Goal: Information Seeking & Learning: Compare options

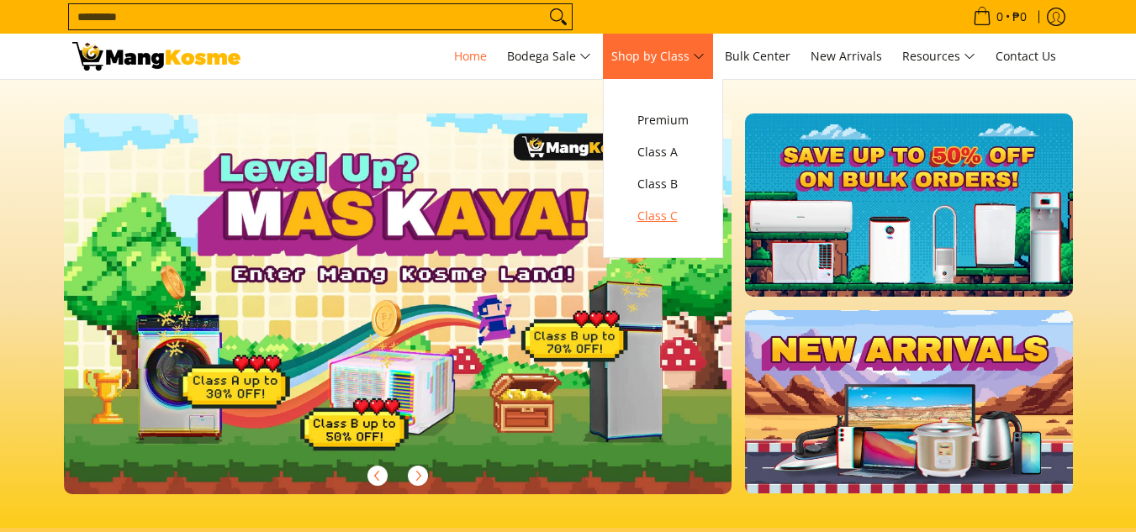
click at [667, 222] on span "Class C" at bounding box center [662, 216] width 51 height 21
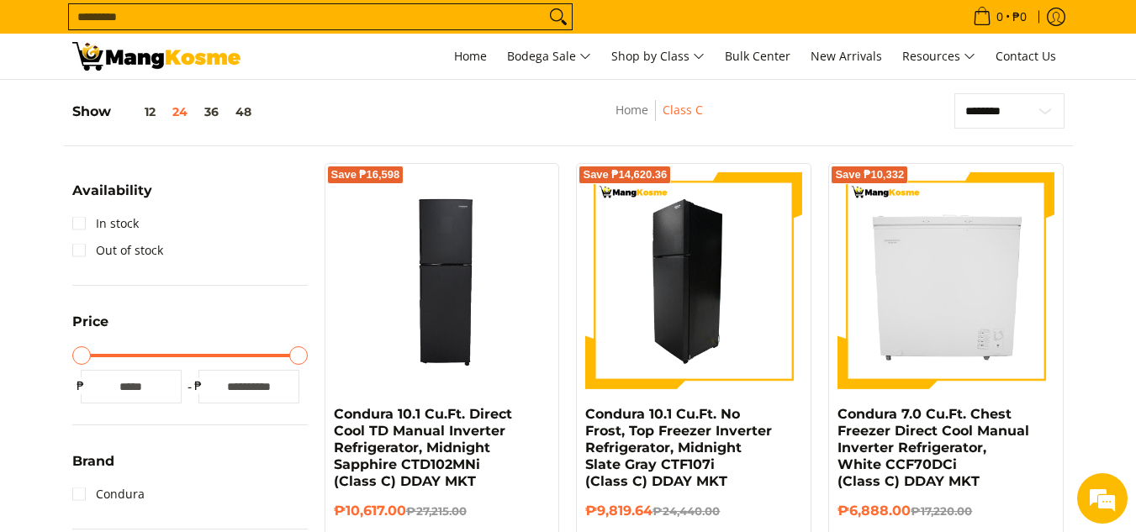
scroll to position [252, 0]
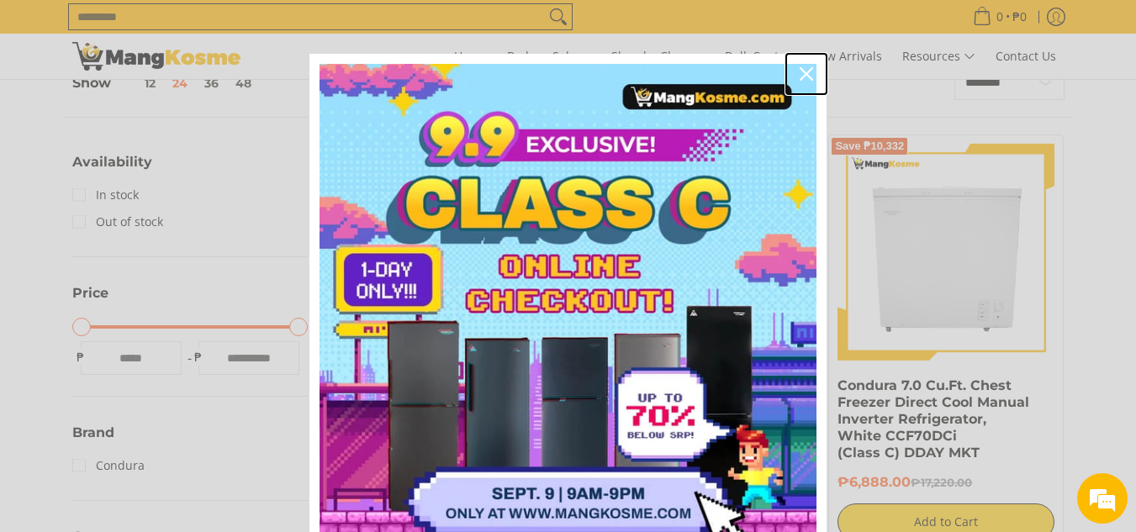
click at [808, 76] on div "Close" at bounding box center [806, 74] width 27 height 27
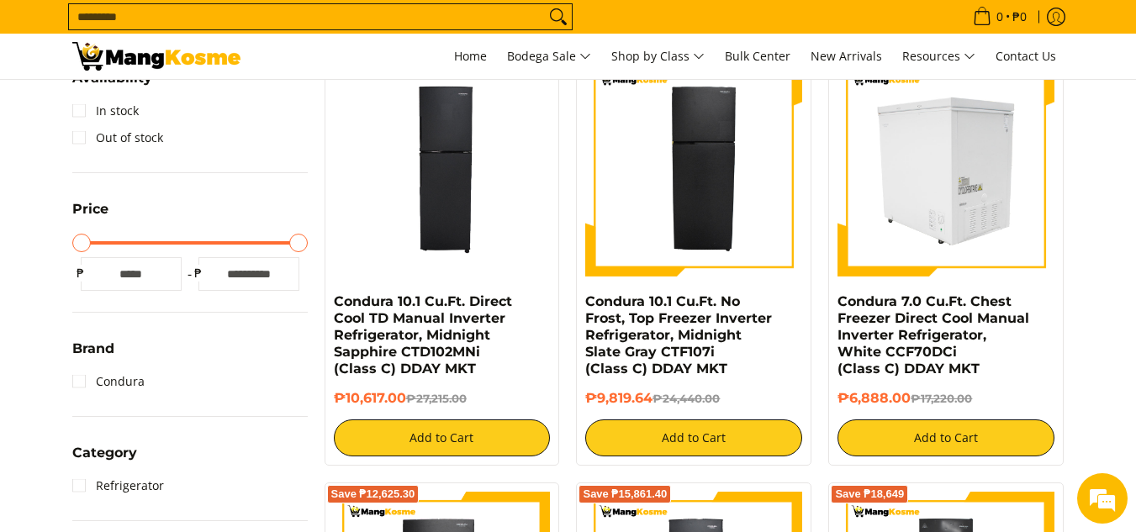
scroll to position [0, 0]
click at [973, 195] on img at bounding box center [945, 168] width 217 height 217
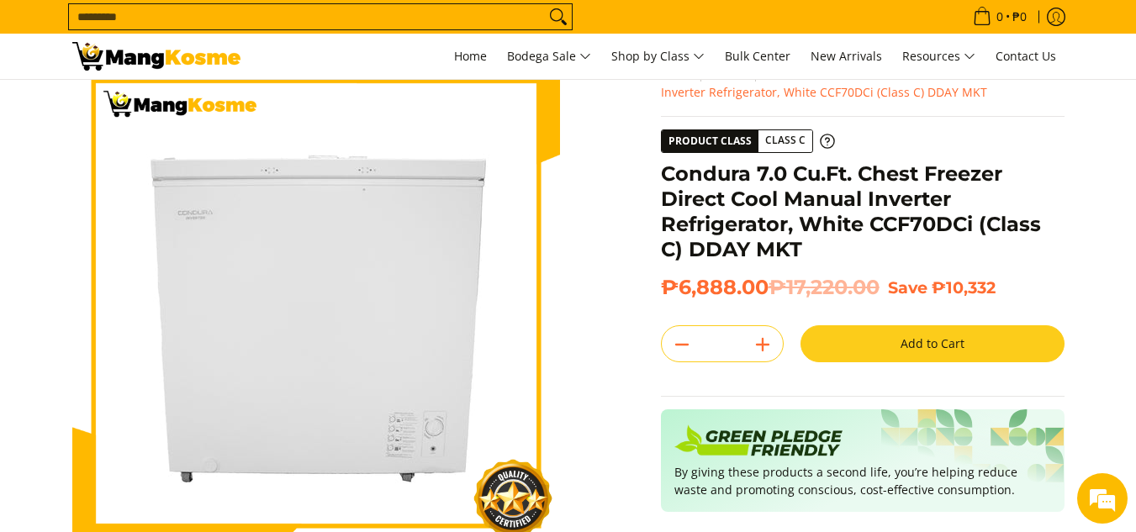
scroll to position [84, 0]
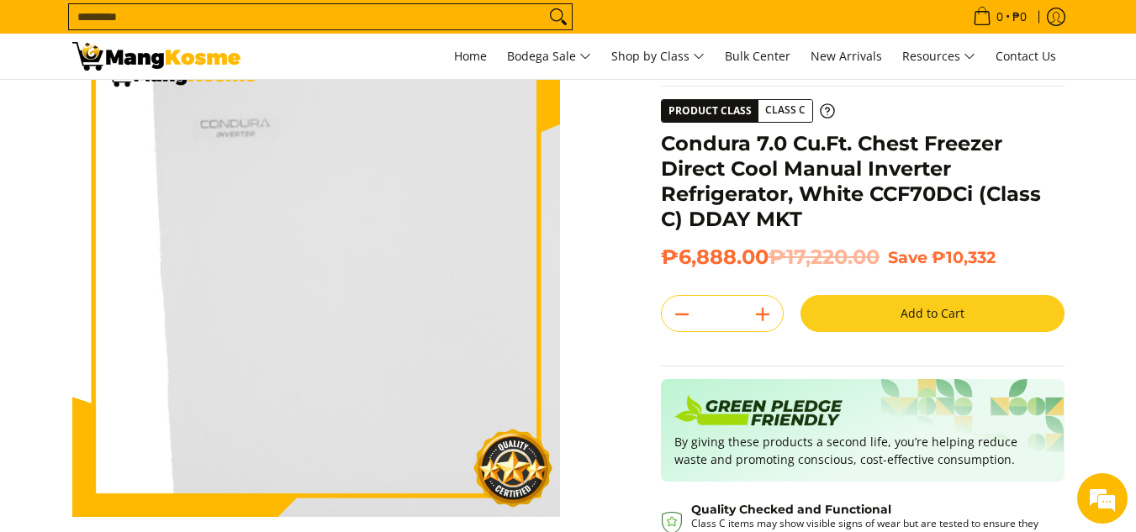
click at [235, 257] on img at bounding box center [316, 273] width 488 height 488
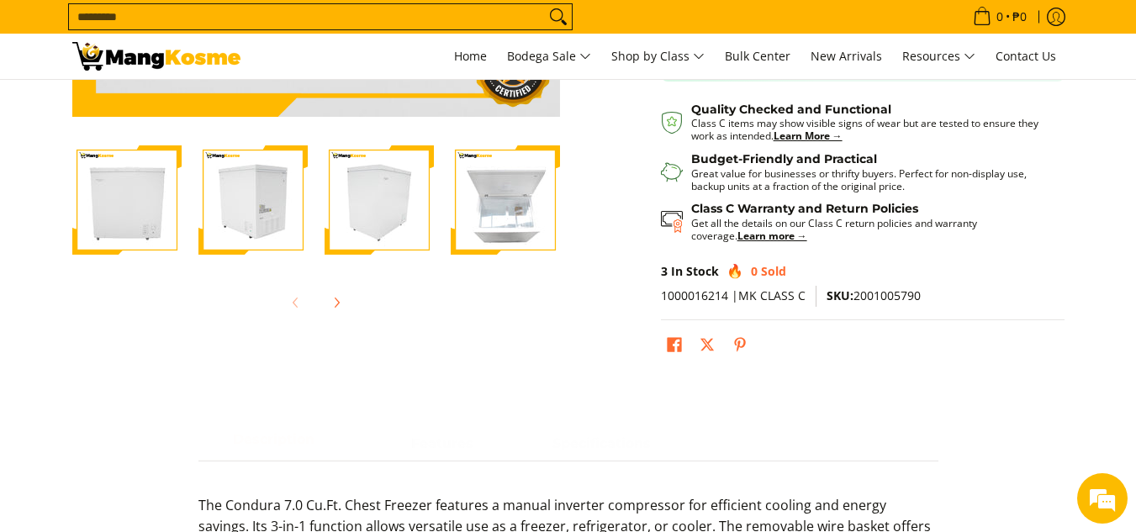
scroll to position [504, 0]
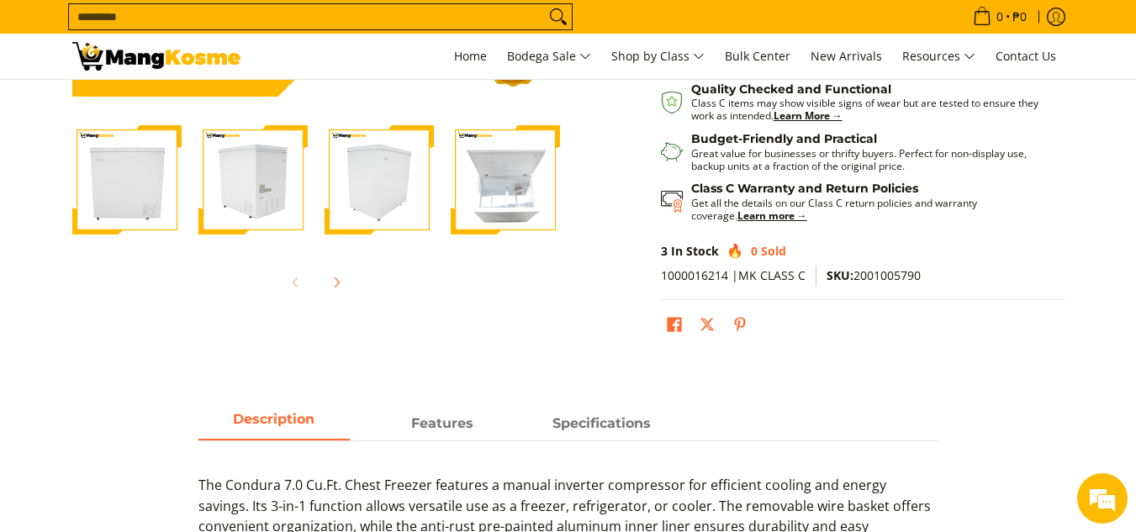
click at [124, 201] on img "Condura 7.0 Cu.Ft. Chest Freezer Direct Cool Manual Inverter Refrigerator, Whit…" at bounding box center [126, 179] width 109 height 109
click at [244, 195] on img "Condura 7.0 Cu.Ft. Chest Freezer Direct Cool Manual Inverter Refrigerator, Whit…" at bounding box center [252, 179] width 109 height 109
click at [357, 190] on img "Condura 7.0 Cu.Ft. Chest Freezer Direct Cool Manual Inverter Refrigerator, Whit…" at bounding box center [379, 179] width 109 height 109
click at [520, 186] on img "Condura 7.0 Cu.Ft. Chest Freezer Direct Cool Manual Inverter Refrigerator, Whit…" at bounding box center [505, 179] width 109 height 109
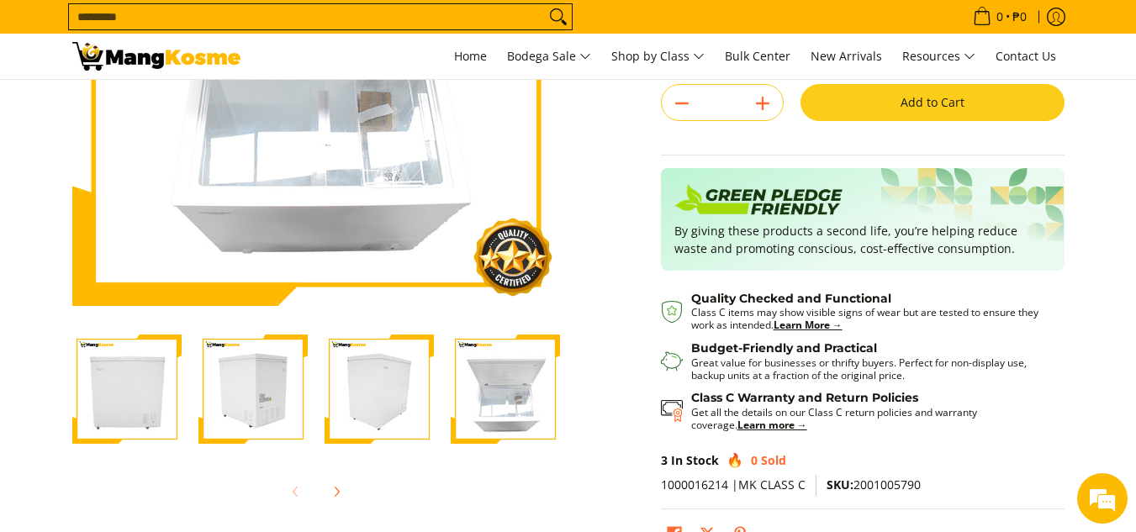
scroll to position [336, 0]
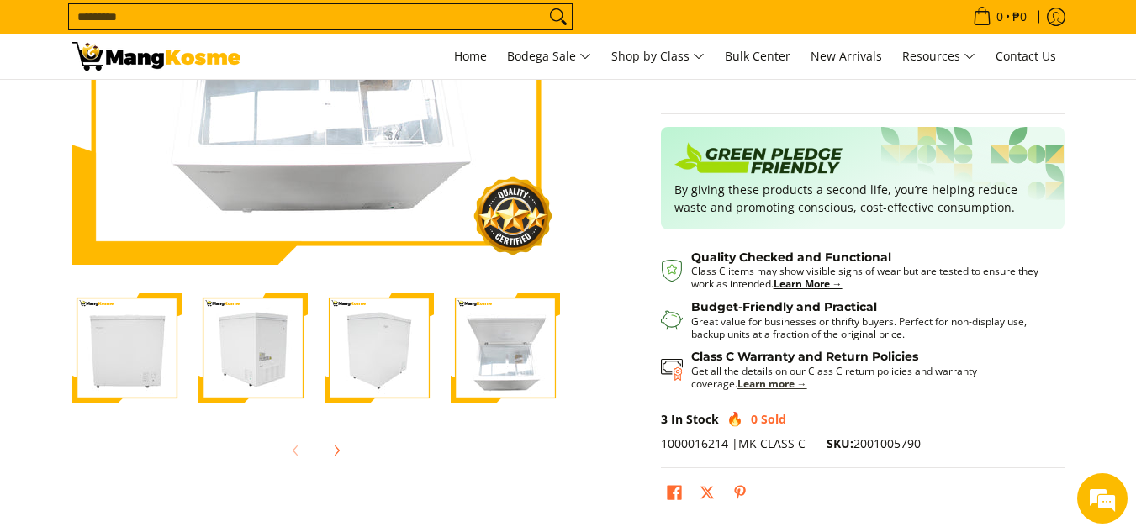
click at [737, 382] on strong "Learn more →" at bounding box center [772, 384] width 70 height 14
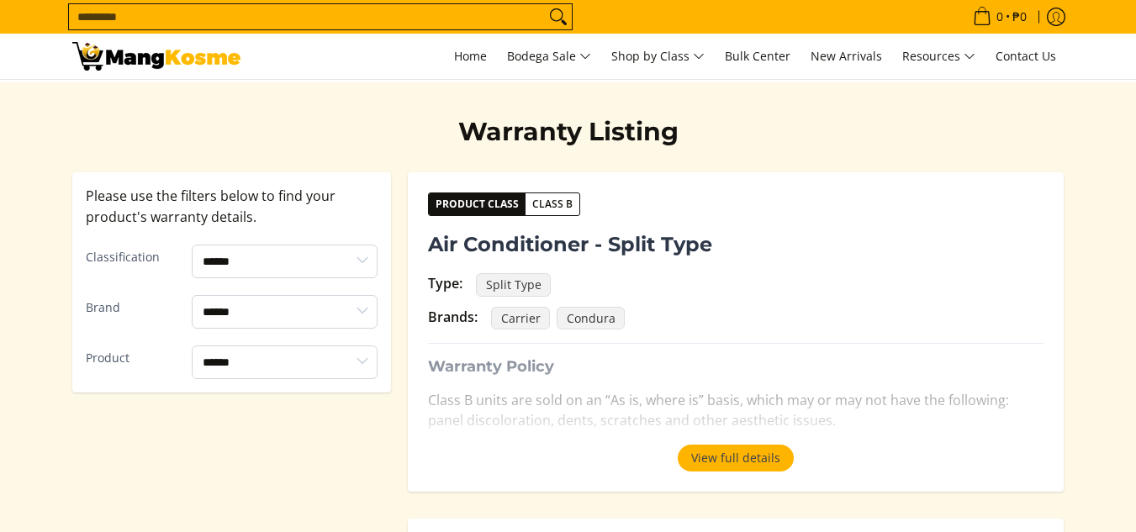
scroll to position [336, 0]
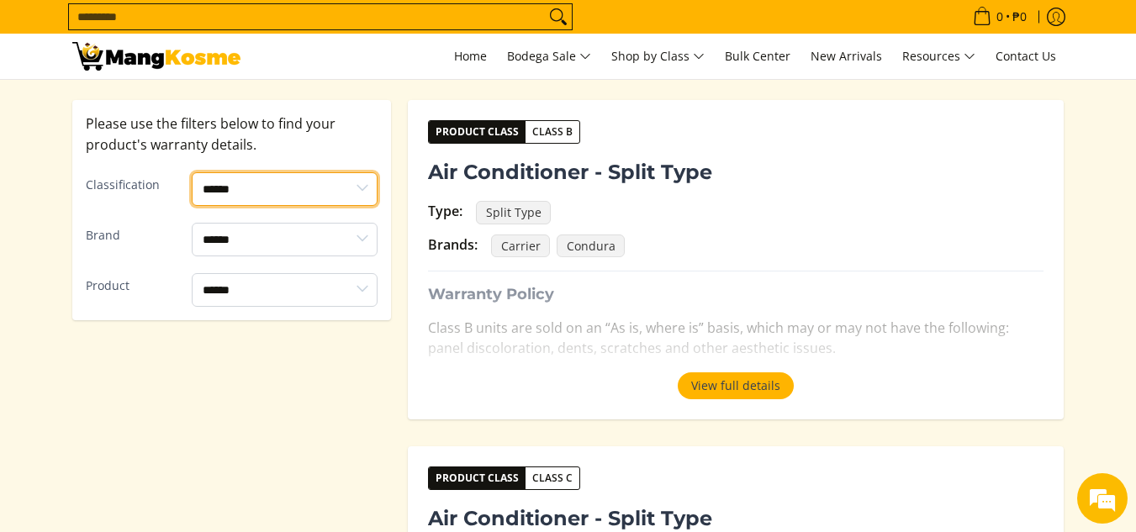
click at [372, 188] on select "****** ******* *******" at bounding box center [285, 189] width 186 height 34
select select "*******"
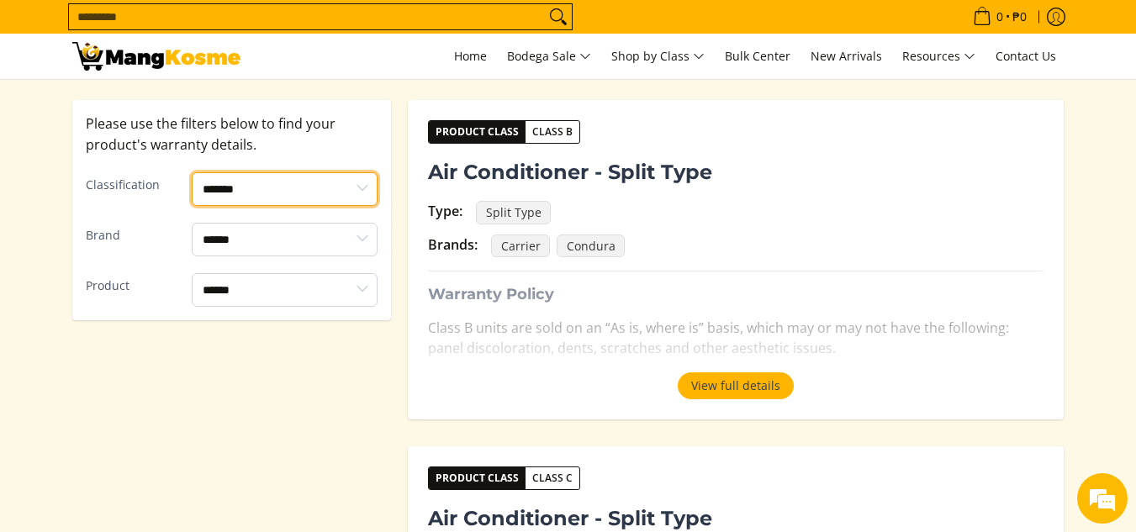
click at [192, 172] on select "****** ******* *******" at bounding box center [285, 189] width 186 height 34
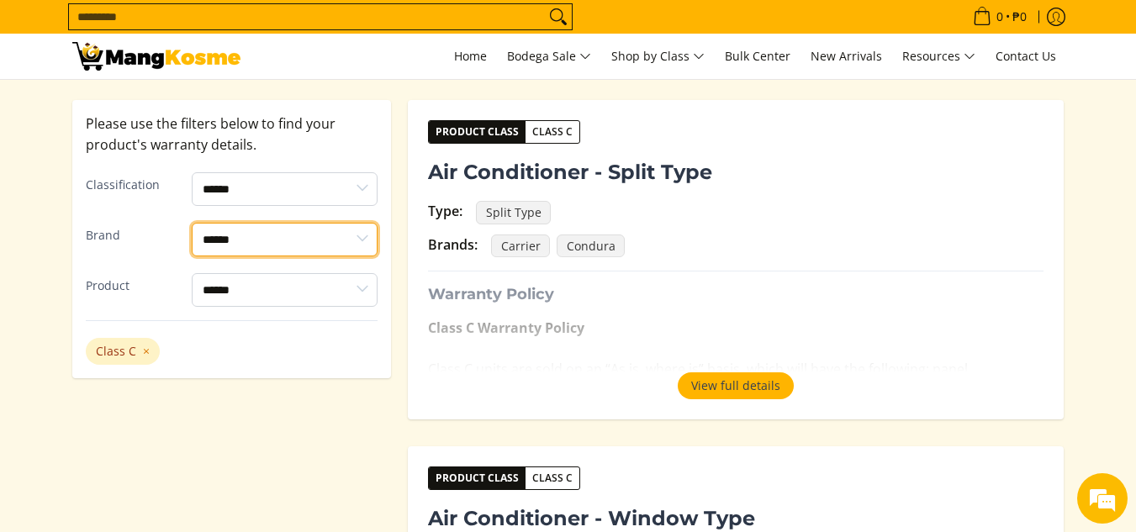
click at [362, 242] on select "**********" at bounding box center [285, 240] width 186 height 34
select select "*******"
click at [192, 223] on select "**********" at bounding box center [285, 240] width 186 height 34
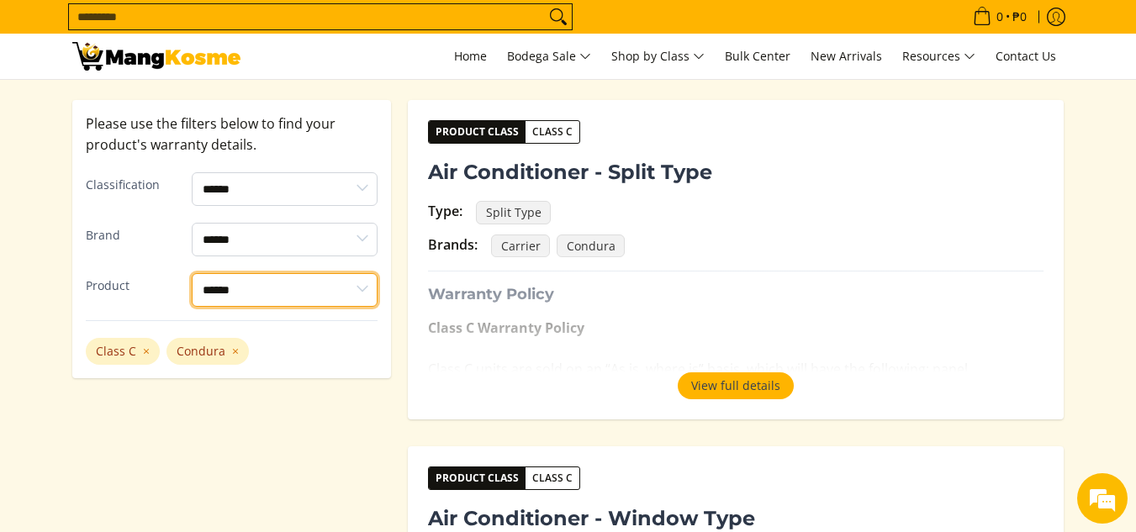
click at [366, 285] on select "**********" at bounding box center [285, 290] width 186 height 34
select select "**********"
click at [192, 273] on select "**********" at bounding box center [285, 290] width 186 height 34
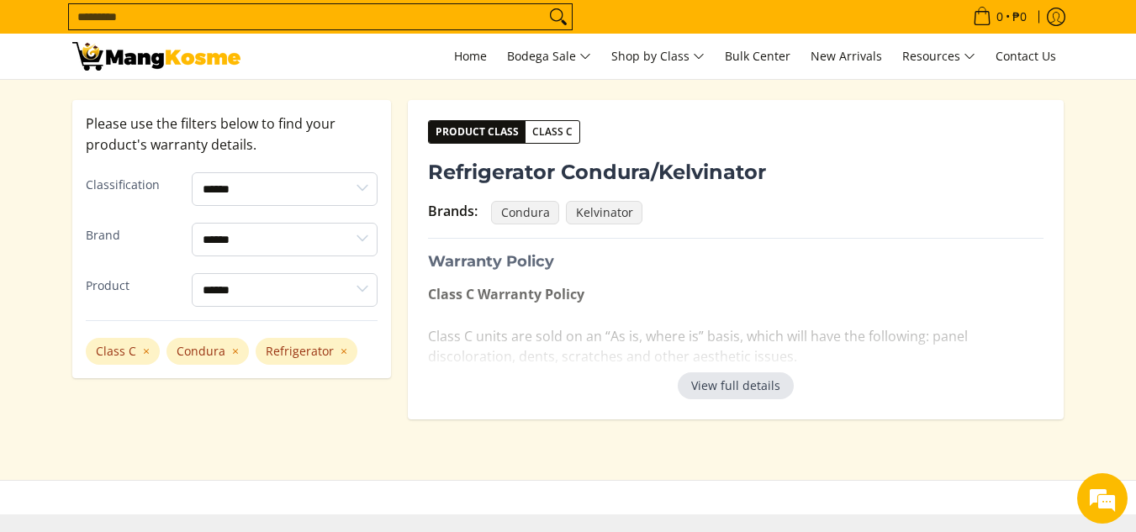
click at [731, 391] on button "View full details" at bounding box center [736, 385] width 116 height 27
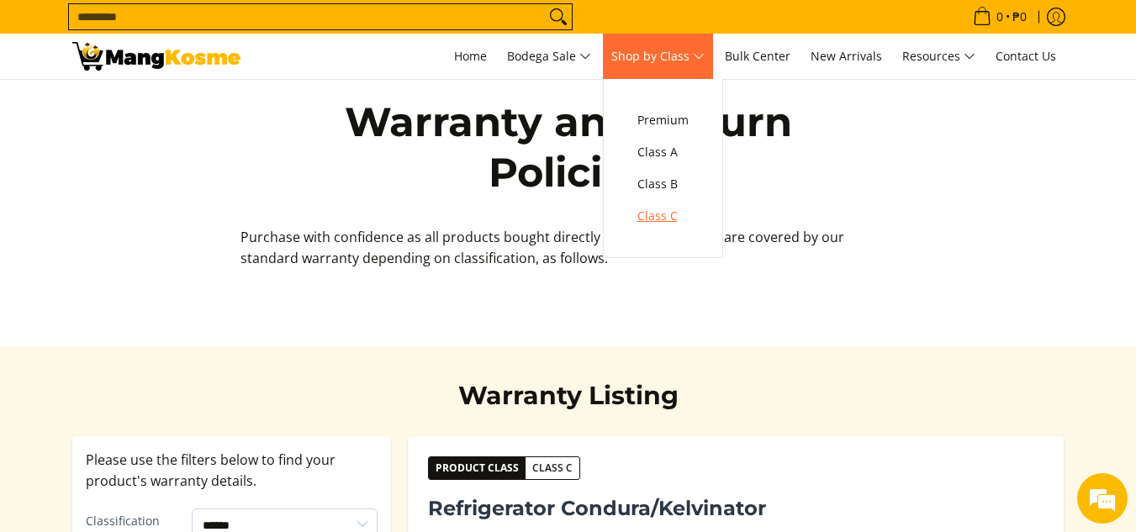
click at [668, 214] on span "Class C" at bounding box center [662, 216] width 51 height 21
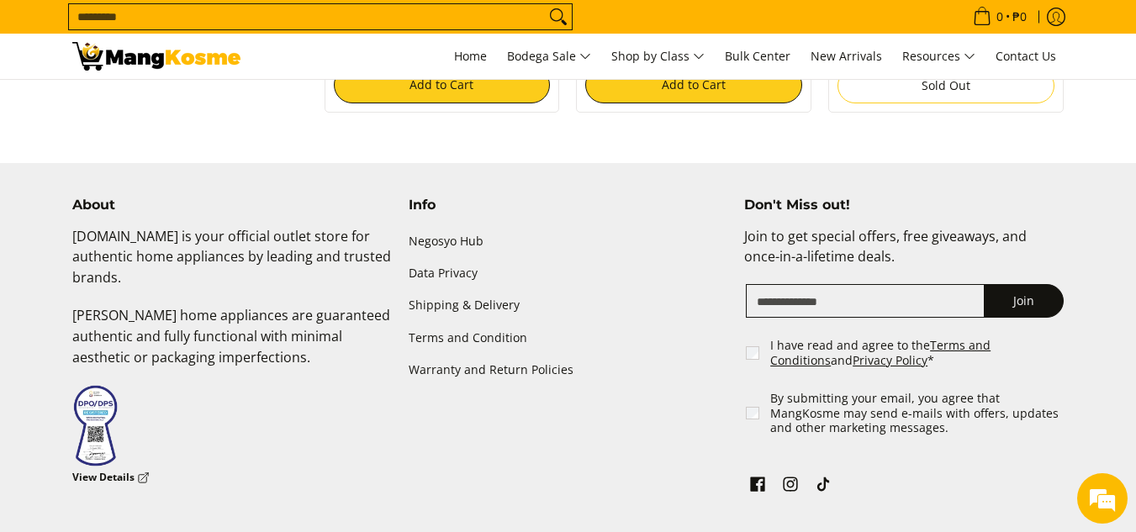
scroll to position [1639, 0]
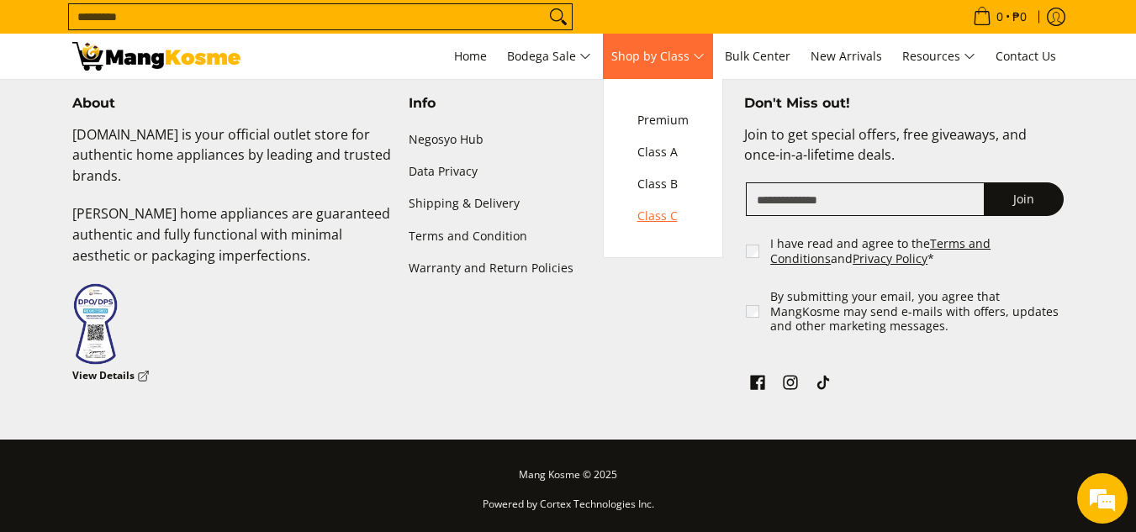
click at [668, 212] on span "Class C" at bounding box center [662, 216] width 51 height 21
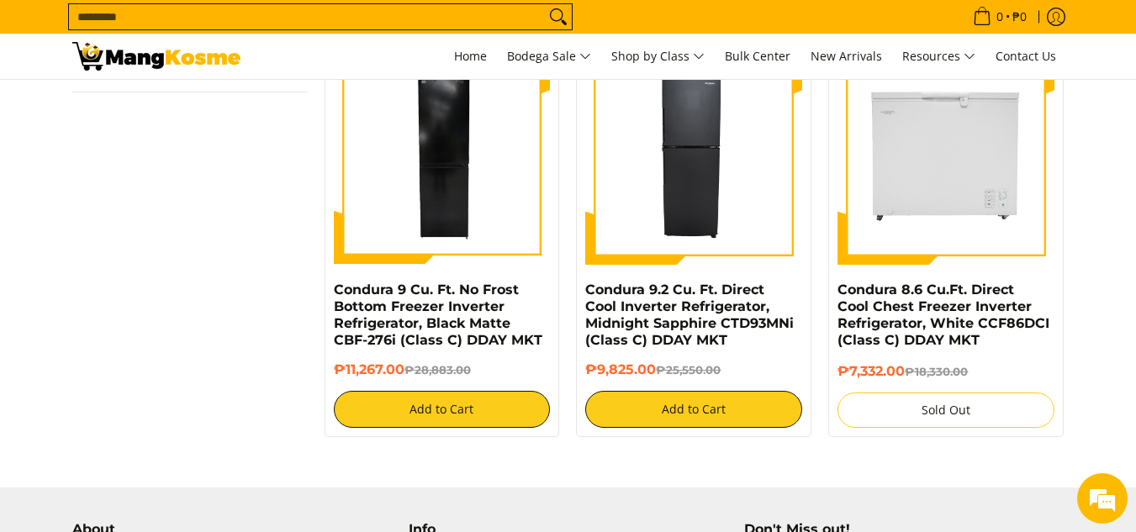
scroll to position [1134, 0]
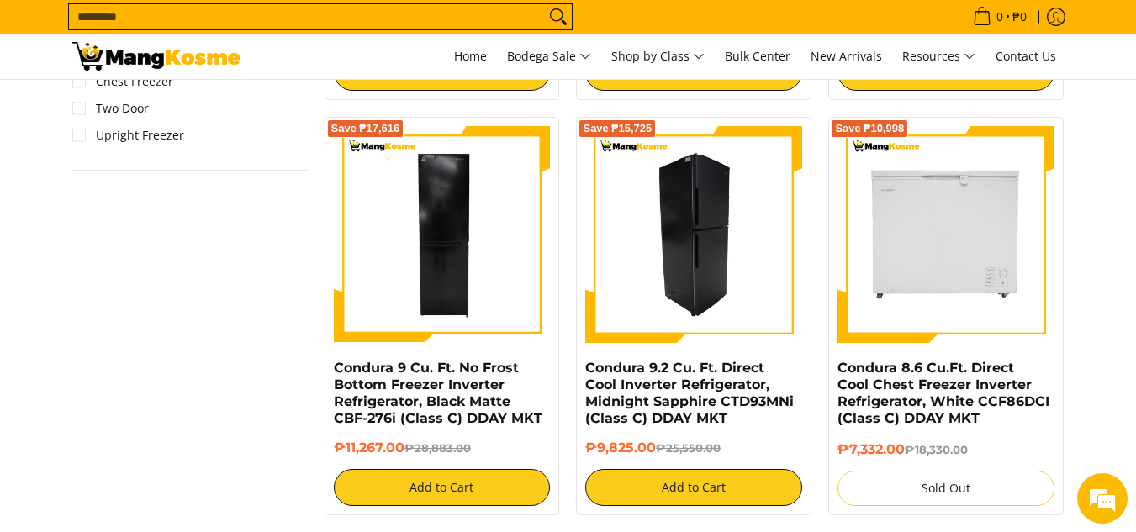
click at [663, 240] on img at bounding box center [693, 234] width 217 height 217
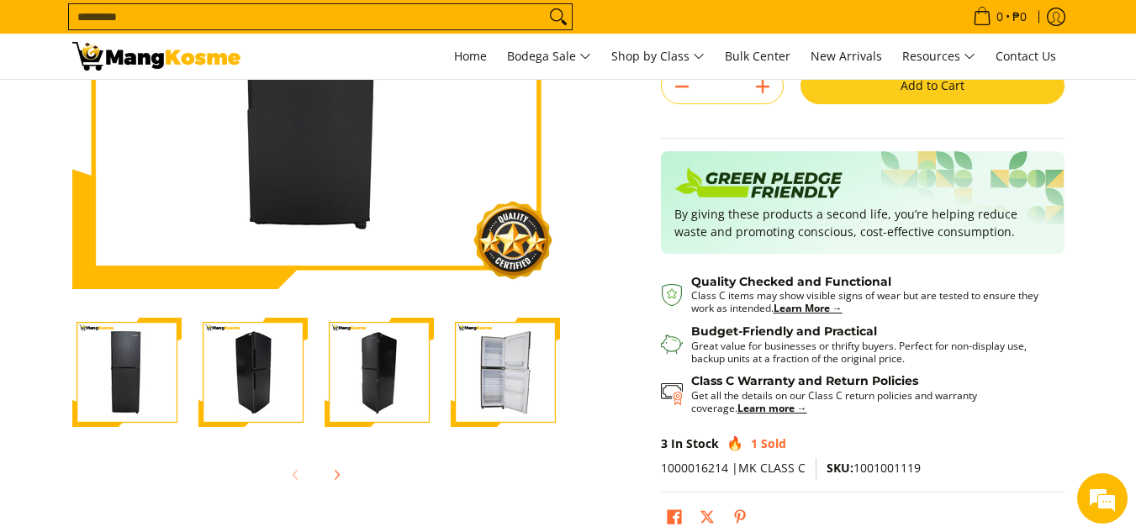
scroll to position [336, 0]
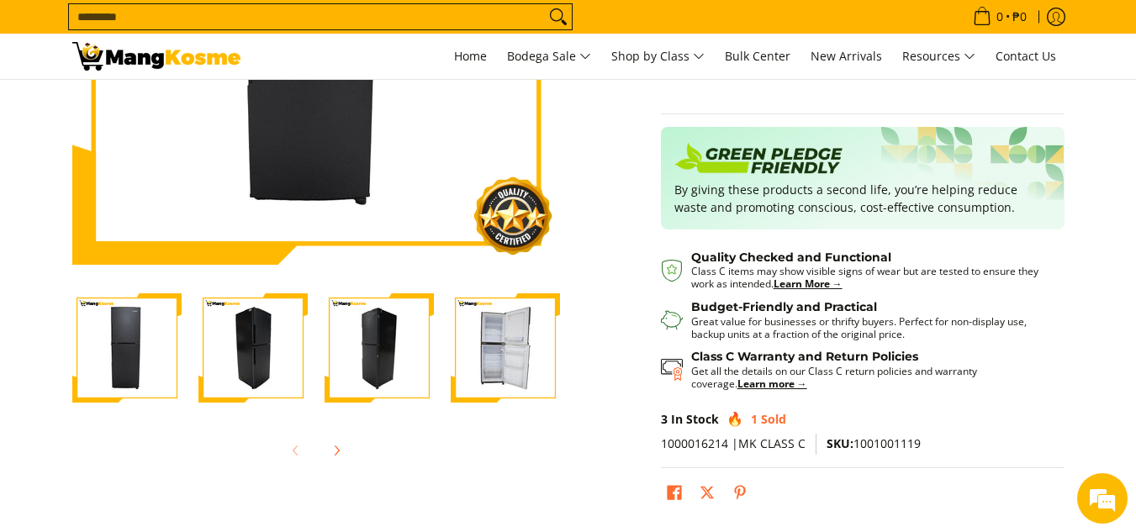
click at [108, 340] on img "Condura 9.2 Cu. Ft. Direct Cool Inverter Refrigerator, Midnight Sapphire CTD93M…" at bounding box center [126, 347] width 109 height 109
click at [249, 336] on img "Condura 9.2 Cu. Ft. Direct Cool Inverter Refrigerator, Midnight Sapphire CTD93M…" at bounding box center [252, 347] width 109 height 109
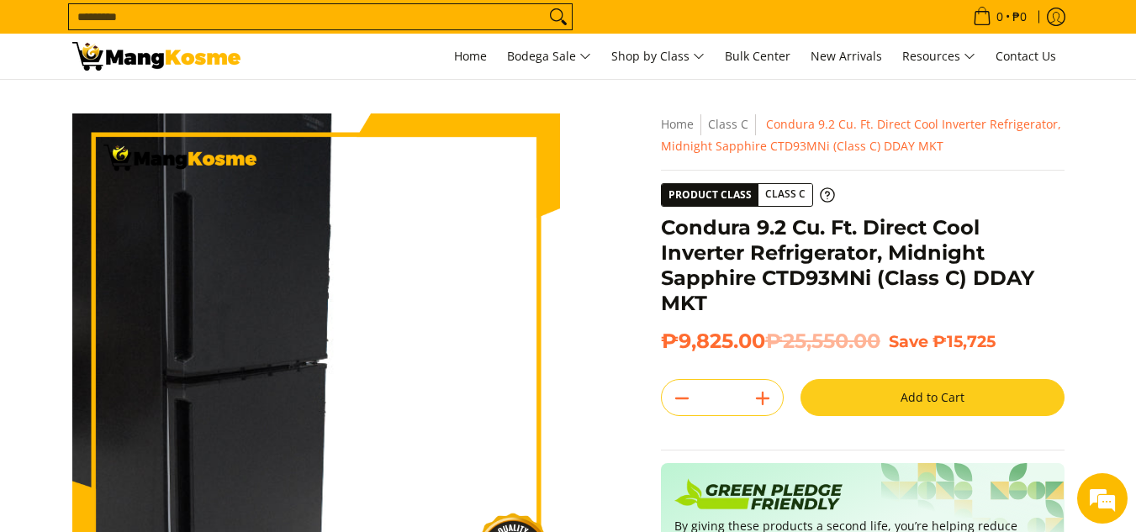
scroll to position [252, 0]
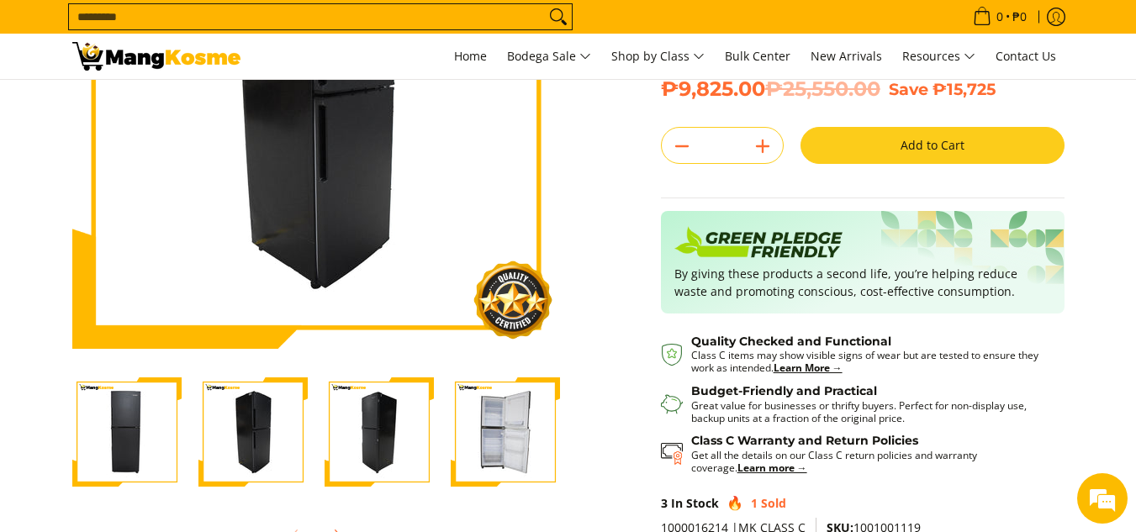
click at [390, 408] on img "Condura 9.2 Cu. Ft. Direct Cool Inverter Refrigerator, Midnight Sapphire CTD93M…" at bounding box center [379, 431] width 109 height 109
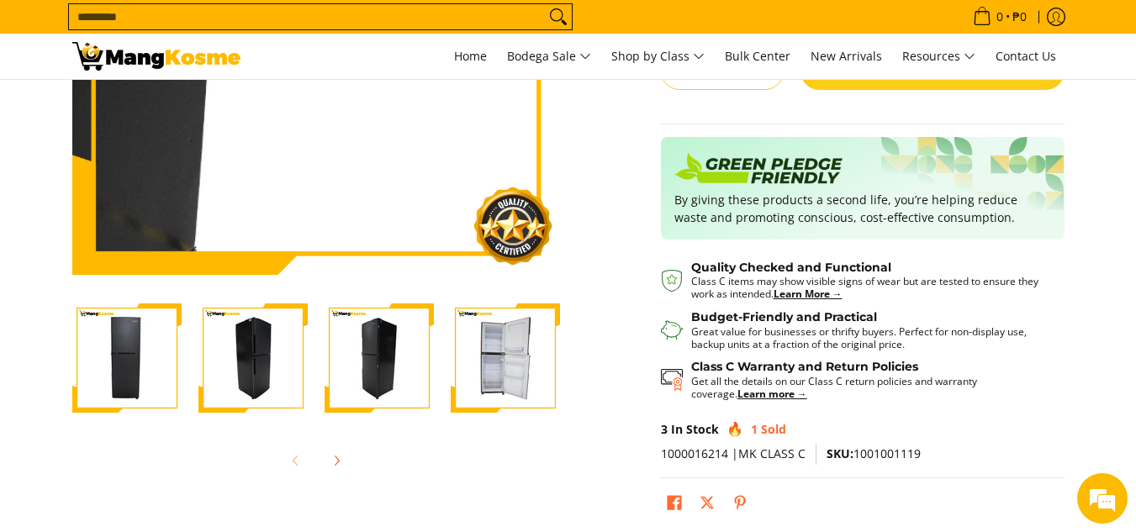
scroll to position [336, 0]
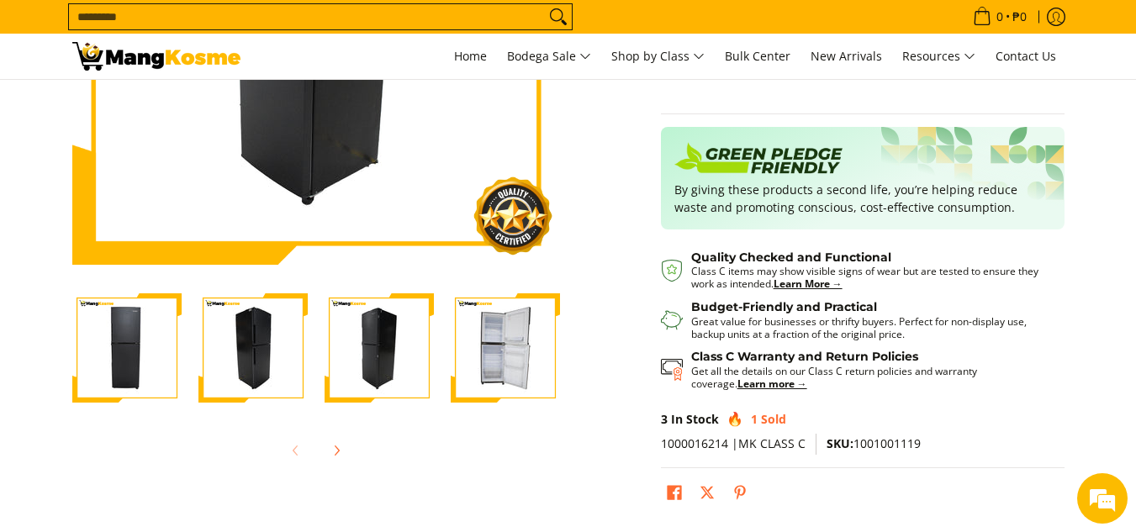
click at [531, 388] on img "Condura 9.2 Cu. Ft. Direct Cool Inverter Refrigerator, Midnight Sapphire CTD93M…" at bounding box center [505, 347] width 109 height 109
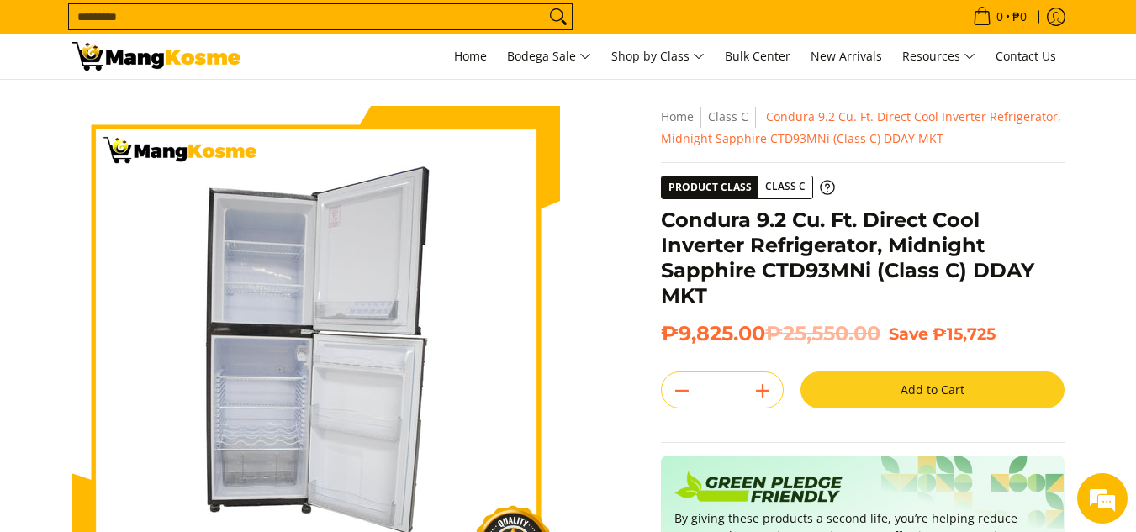
scroll to position [84, 0]
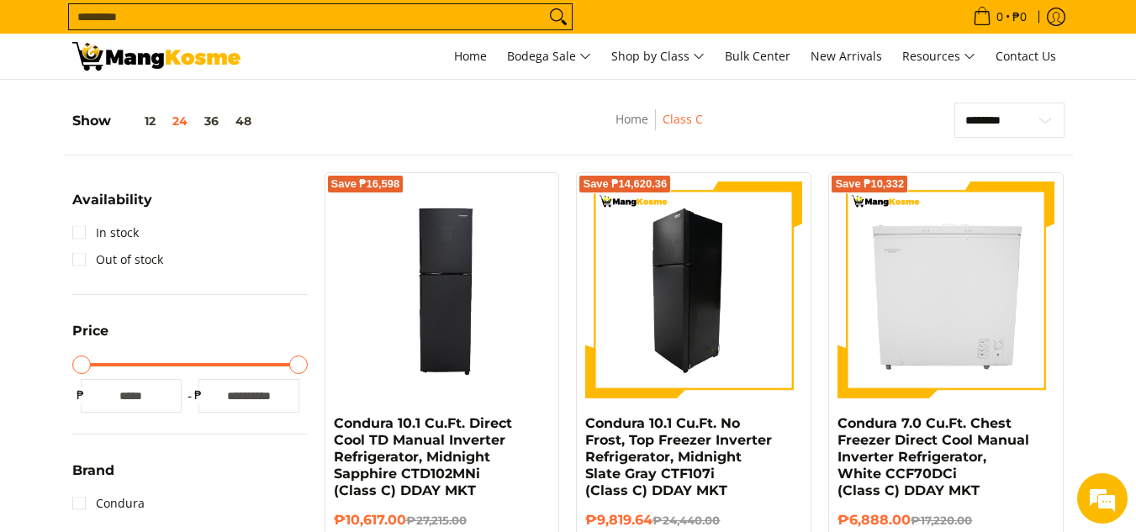
scroll to position [252, 0]
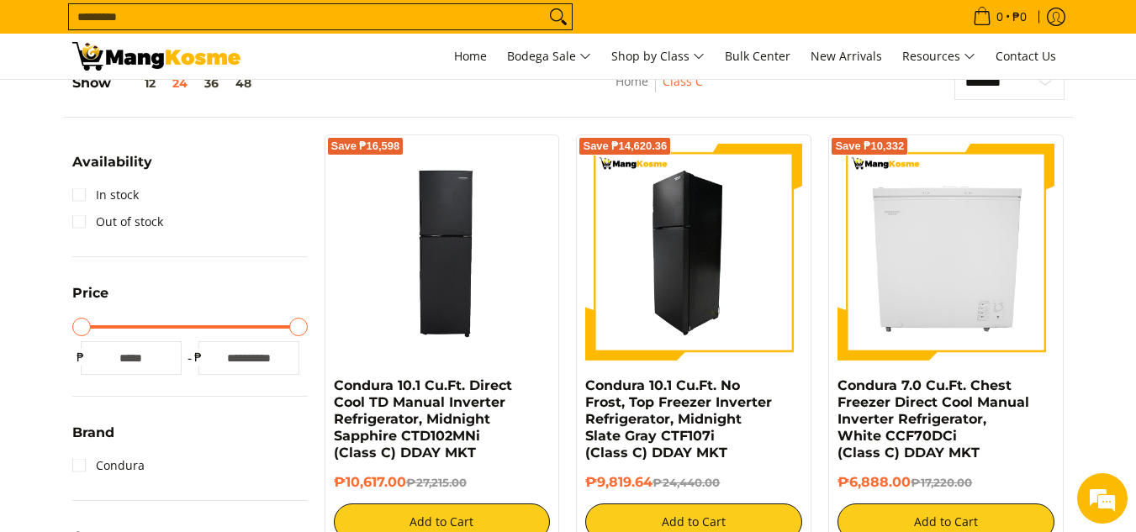
click at [685, 279] on img at bounding box center [693, 252] width 217 height 217
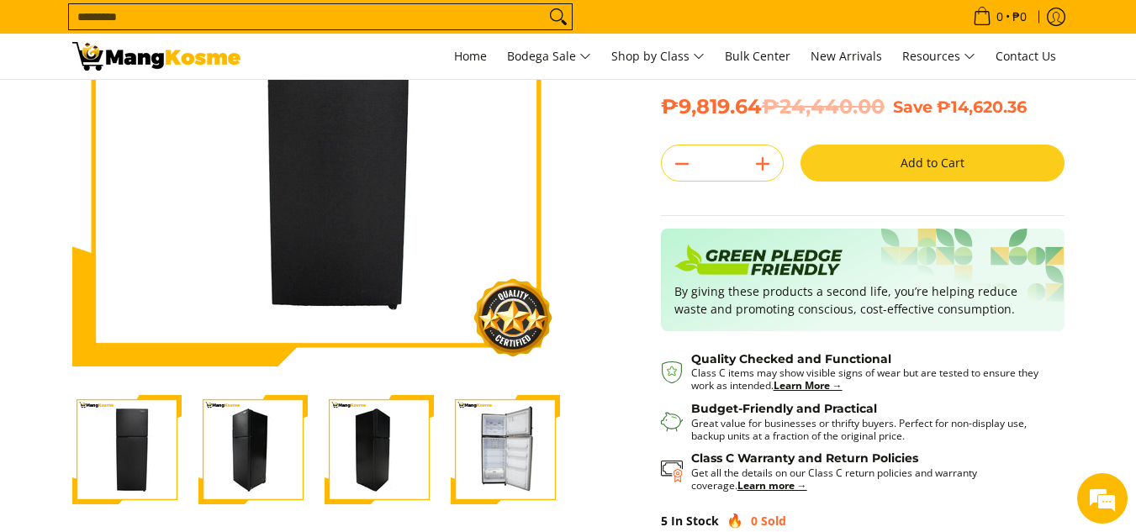
scroll to position [252, 0]
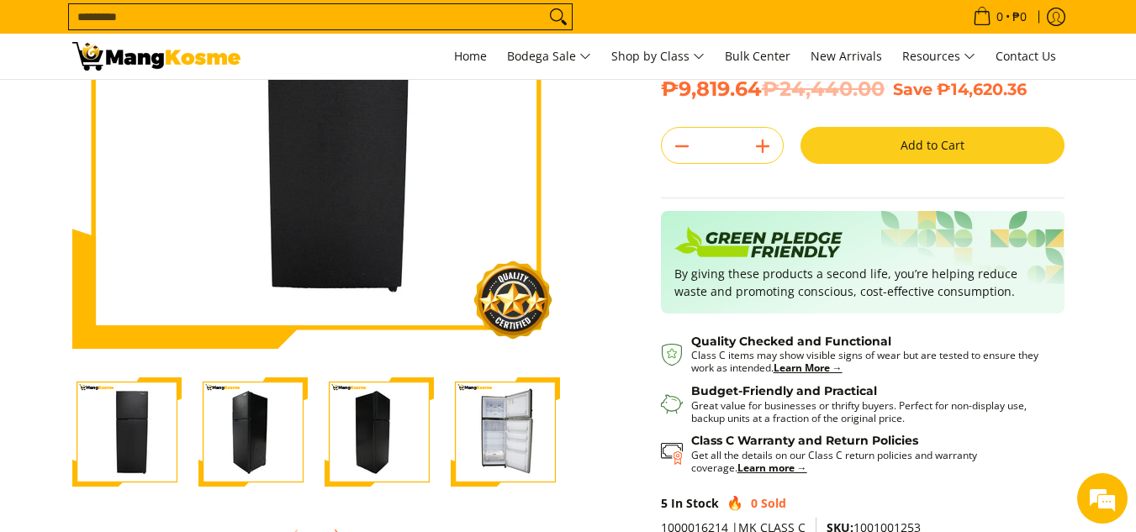
click at [519, 434] on img "Condura 10.1 Cu.Ft. No Frost, Top Freezer Inverter Refrigerator, Midnight Slate…" at bounding box center [505, 431] width 109 height 109
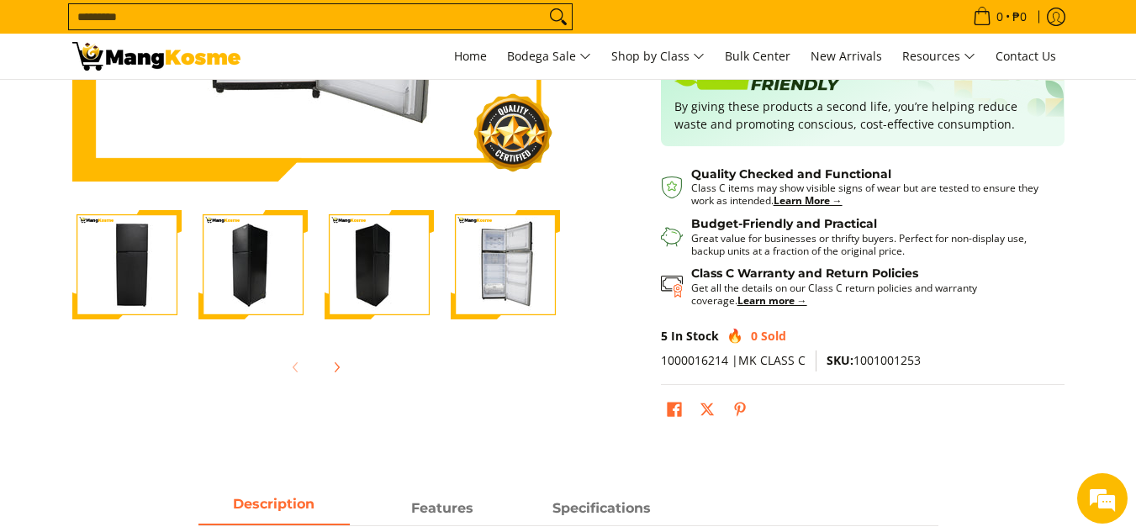
scroll to position [420, 0]
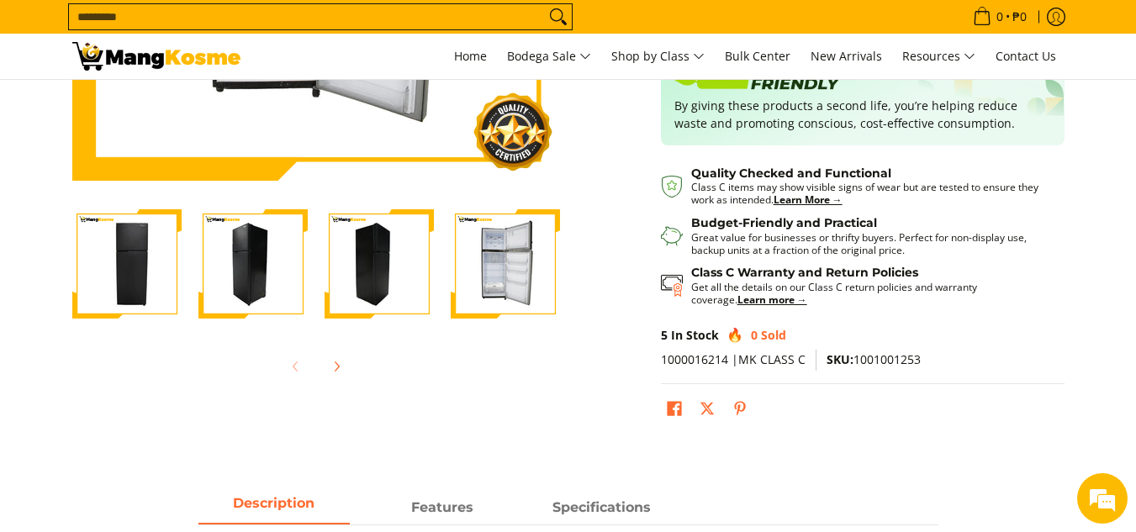
click at [370, 309] on img "Condura 10.1 Cu.Ft. No Frost, Top Freezer Inverter Refrigerator, Midnight Slate…" at bounding box center [379, 263] width 109 height 109
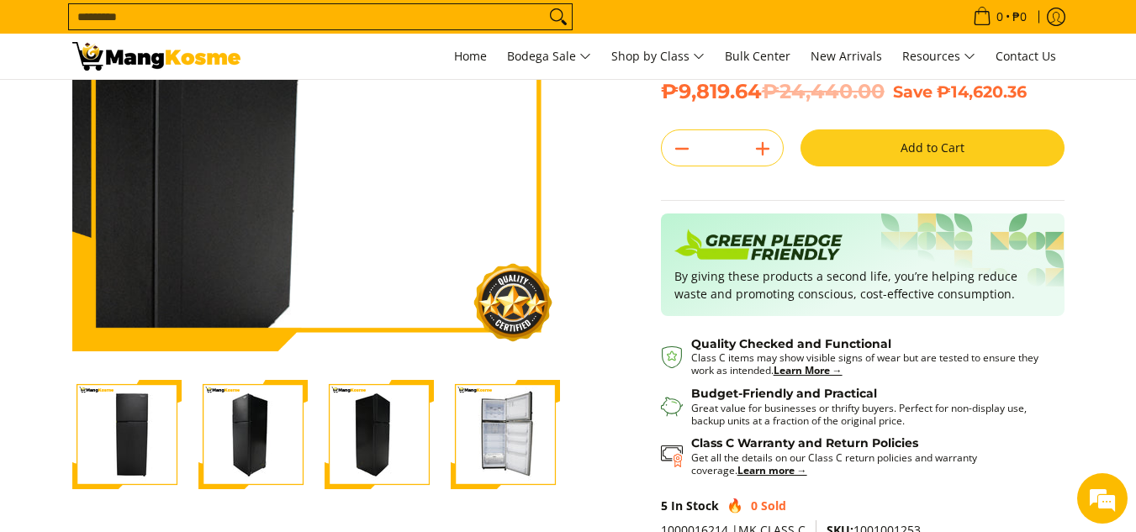
scroll to position [252, 0]
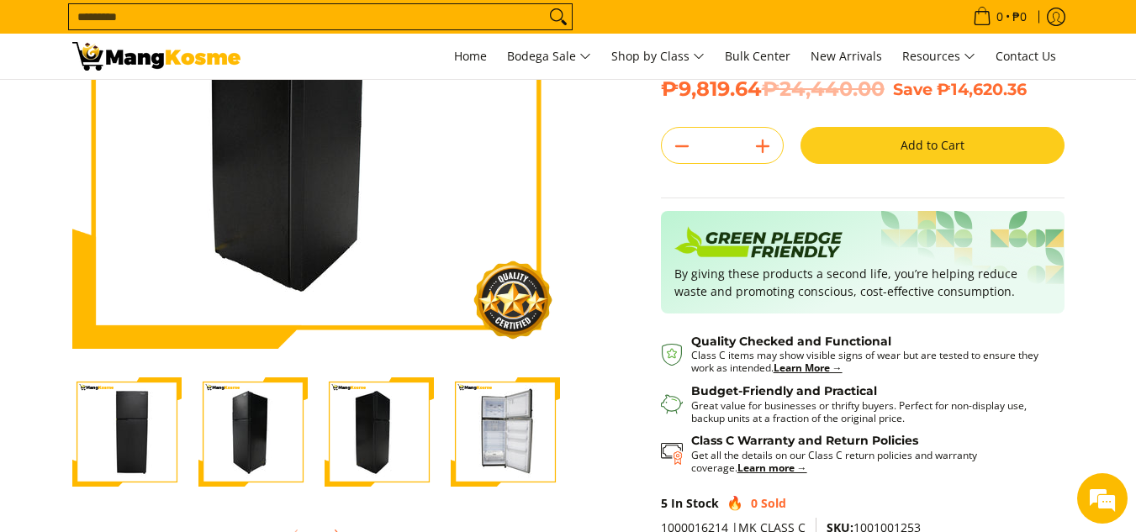
click at [252, 425] on img "Condura 10.1 Cu.Ft. No Frost, Top Freezer Inverter Refrigerator, Midnight Slate…" at bounding box center [252, 431] width 109 height 109
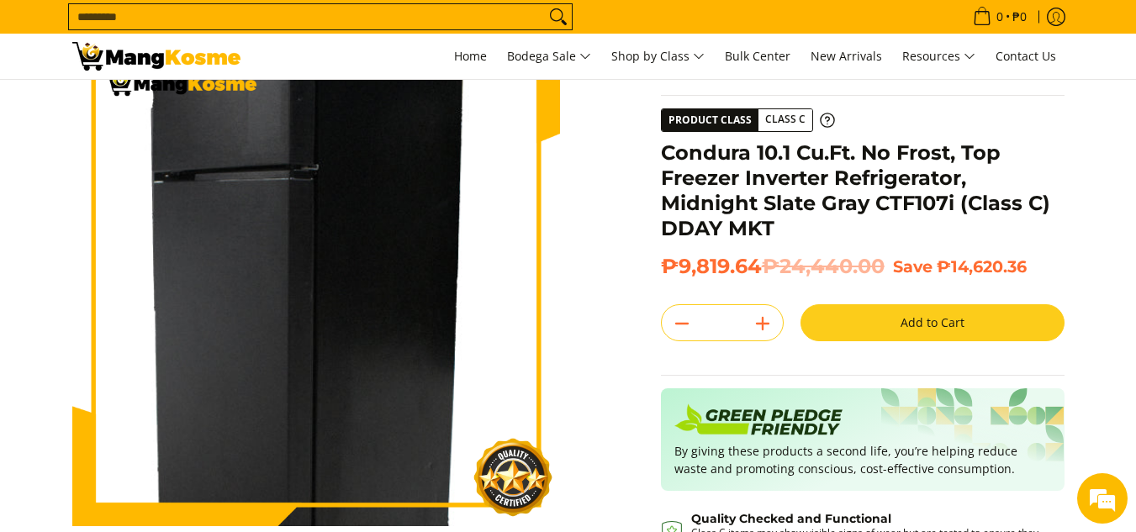
scroll to position [420, 0]
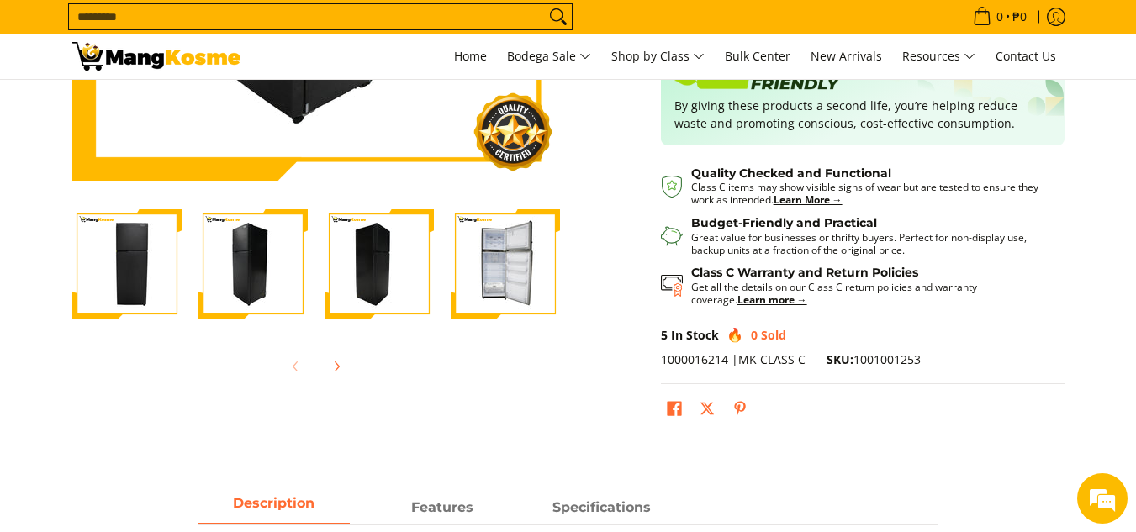
click at [113, 300] on img "Condura 10.1 Cu.Ft. No Frost, Top Freezer Inverter Refrigerator, Midnight Slate…" at bounding box center [126, 263] width 109 height 109
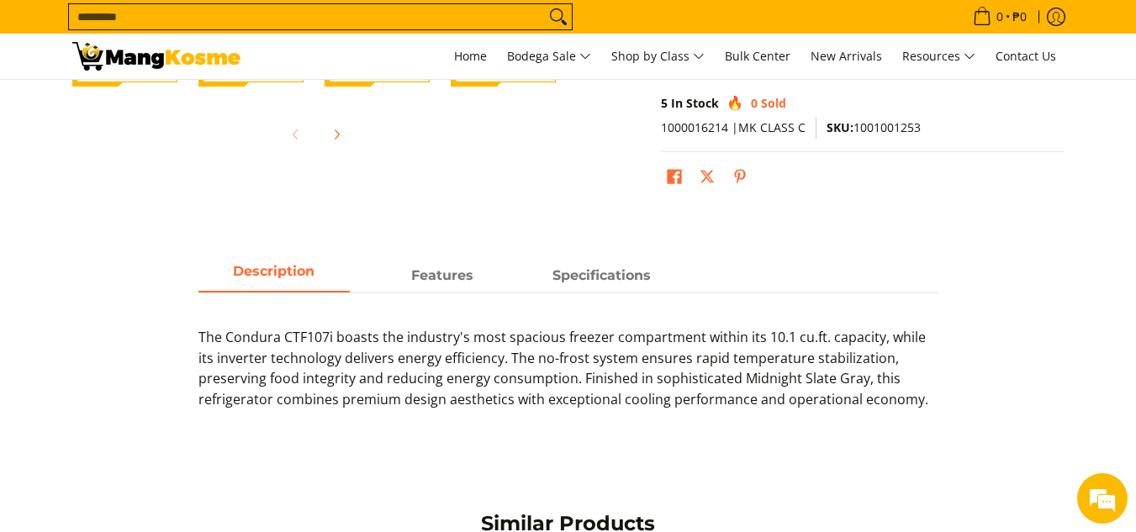
scroll to position [336, 0]
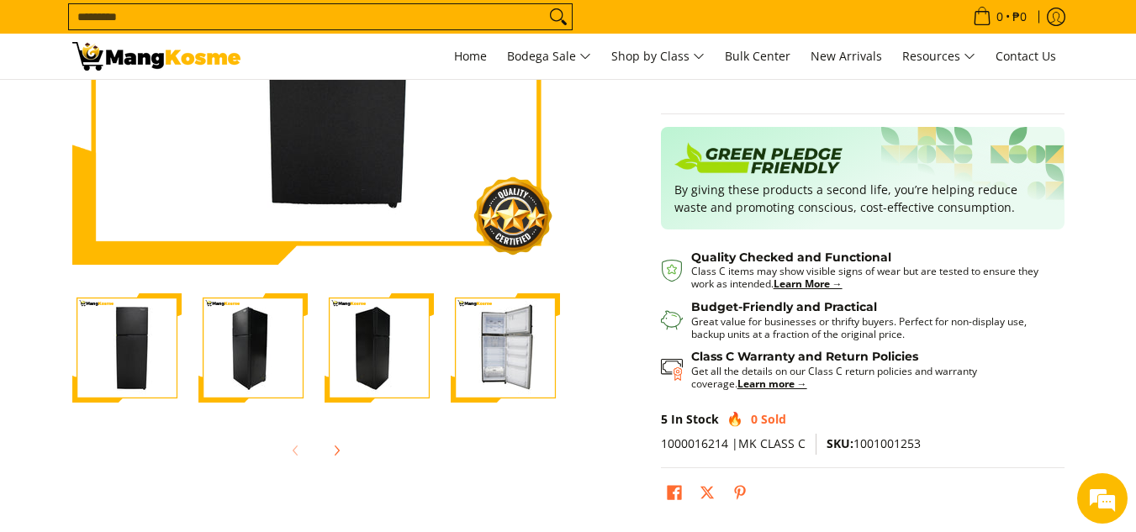
click at [470, 373] on img "Condura 10.1 Cu.Ft. No Frost, Top Freezer Inverter Refrigerator, Midnight Slate…" at bounding box center [505, 347] width 109 height 109
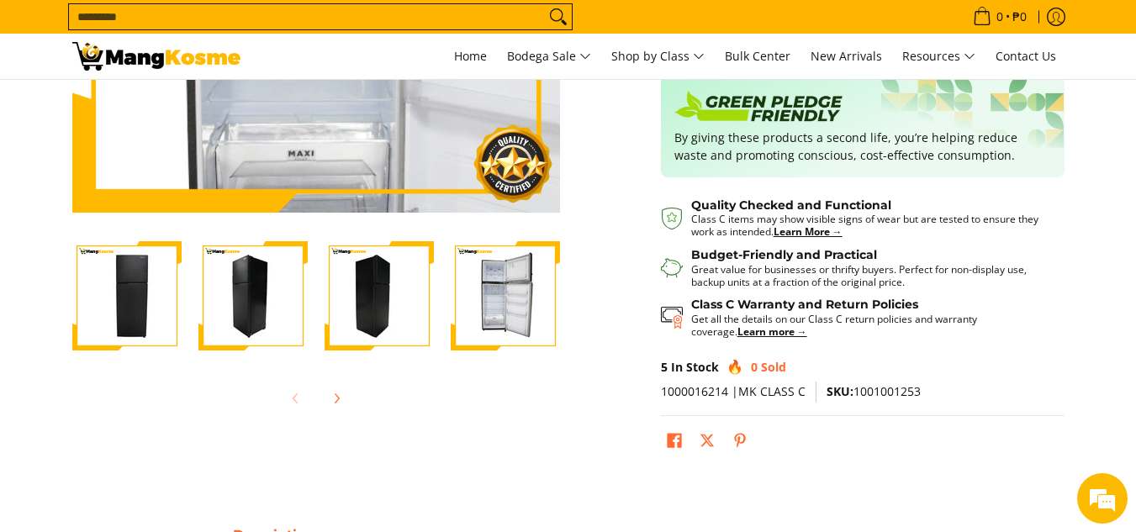
scroll to position [420, 0]
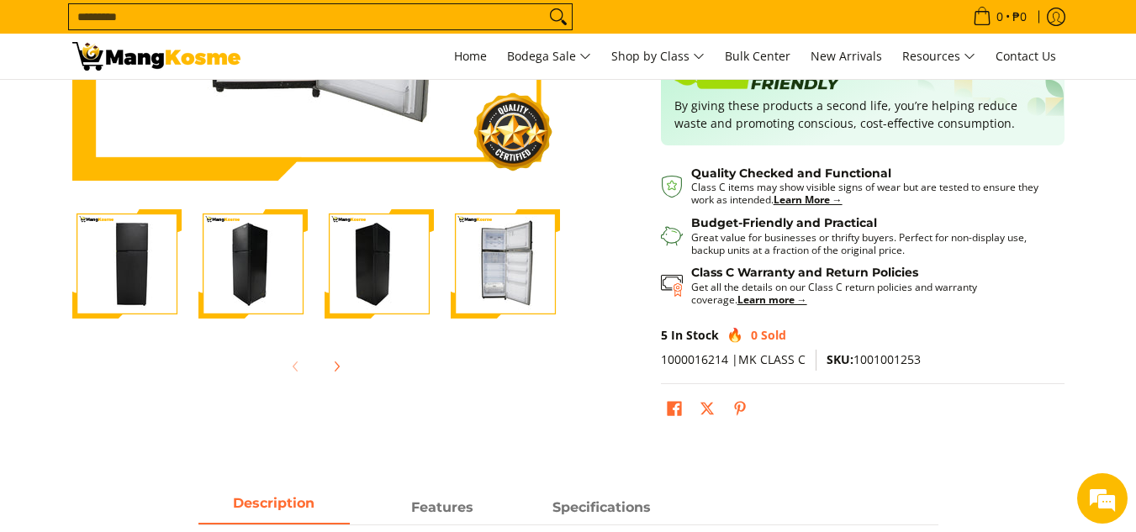
click at [391, 293] on img "Condura 10.1 Cu.Ft. No Frost, Top Freezer Inverter Refrigerator, Midnight Slate…" at bounding box center [379, 263] width 109 height 109
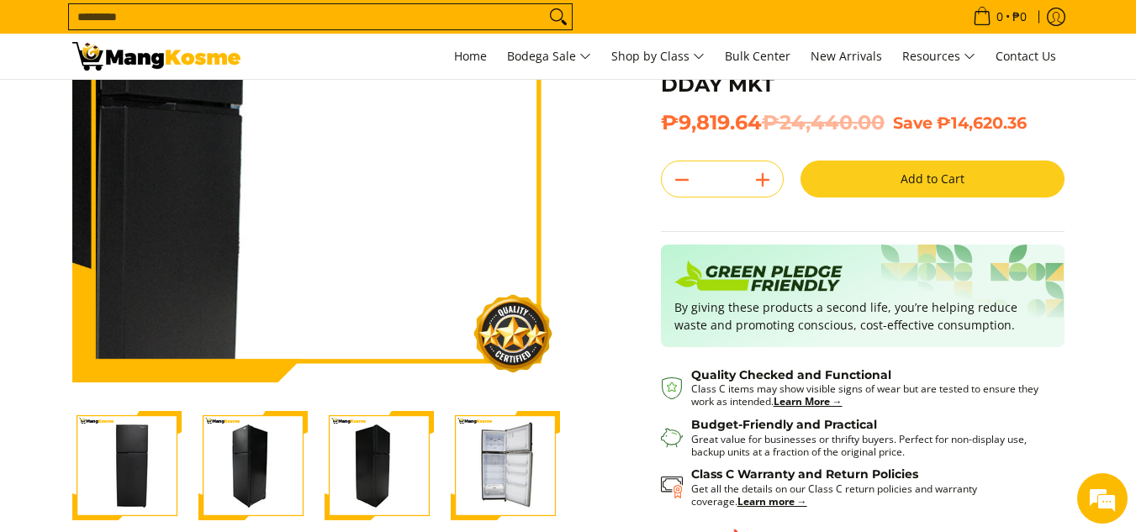
scroll to position [336, 0]
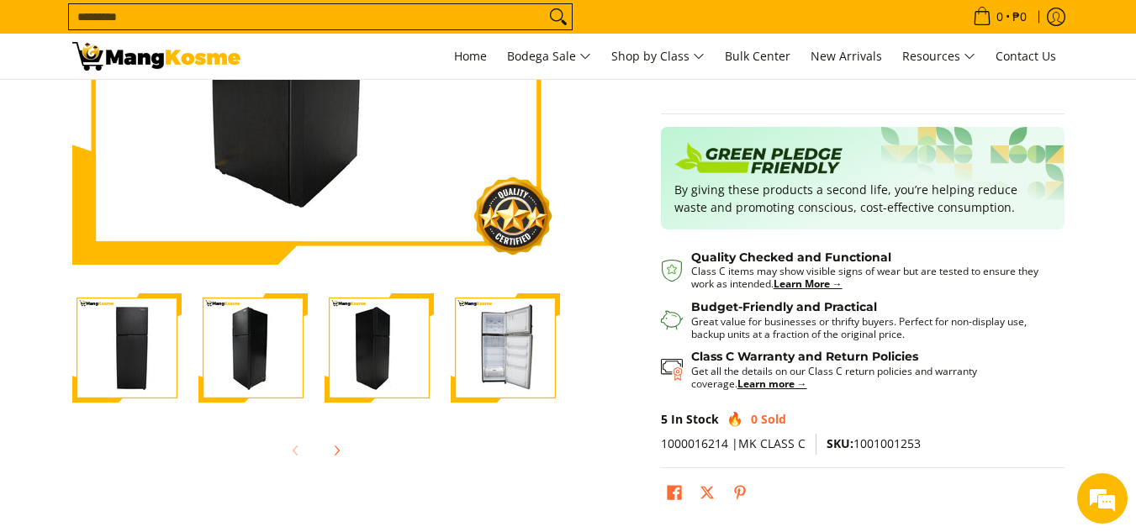
click at [240, 327] on img "Condura 10.1 Cu.Ft. No Frost, Top Freezer Inverter Refrigerator, Midnight Slate…" at bounding box center [252, 347] width 109 height 109
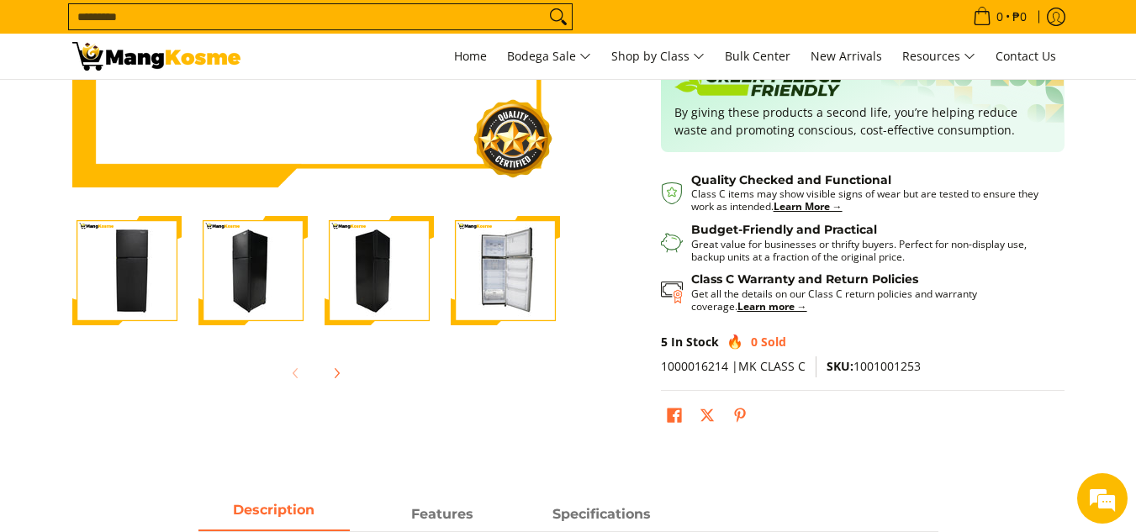
scroll to position [420, 0]
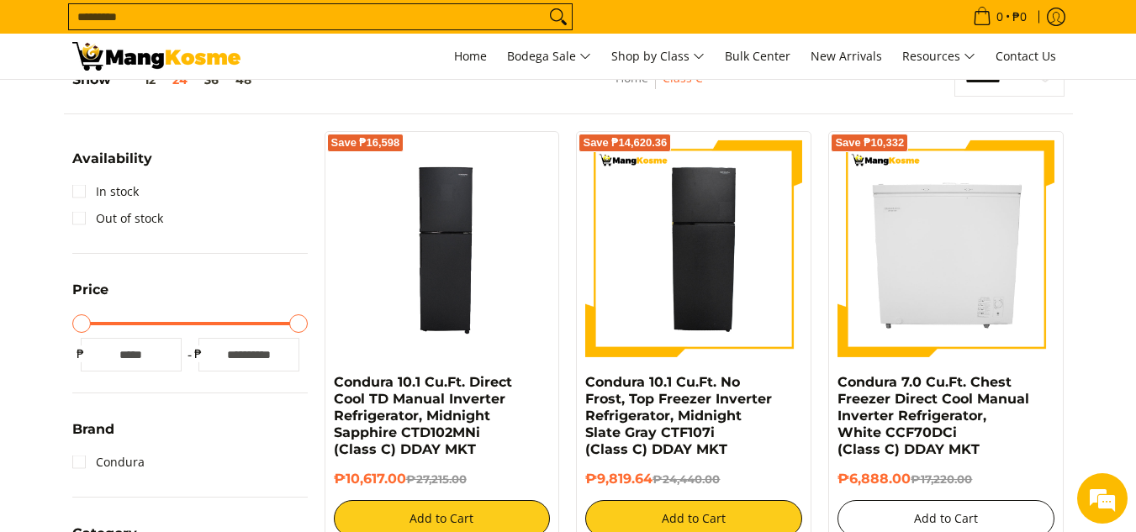
scroll to position [252, 0]
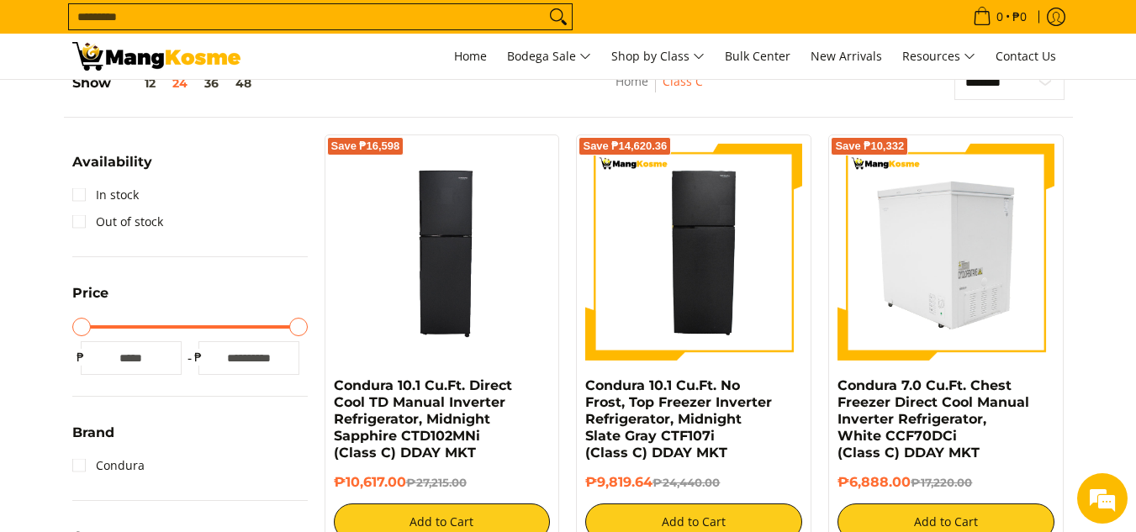
click at [1015, 272] on img at bounding box center [945, 252] width 217 height 217
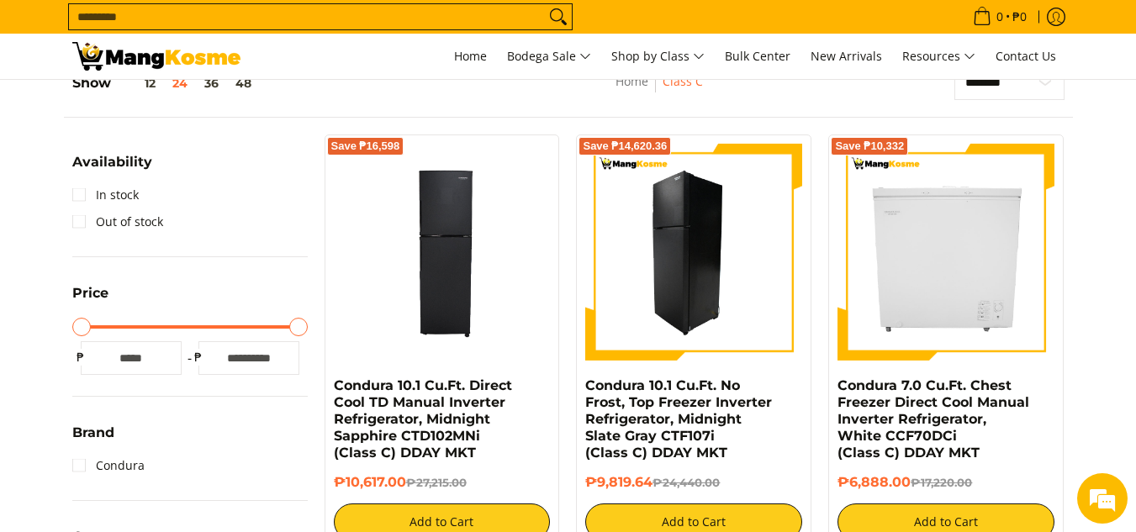
click at [758, 279] on img at bounding box center [693, 252] width 217 height 217
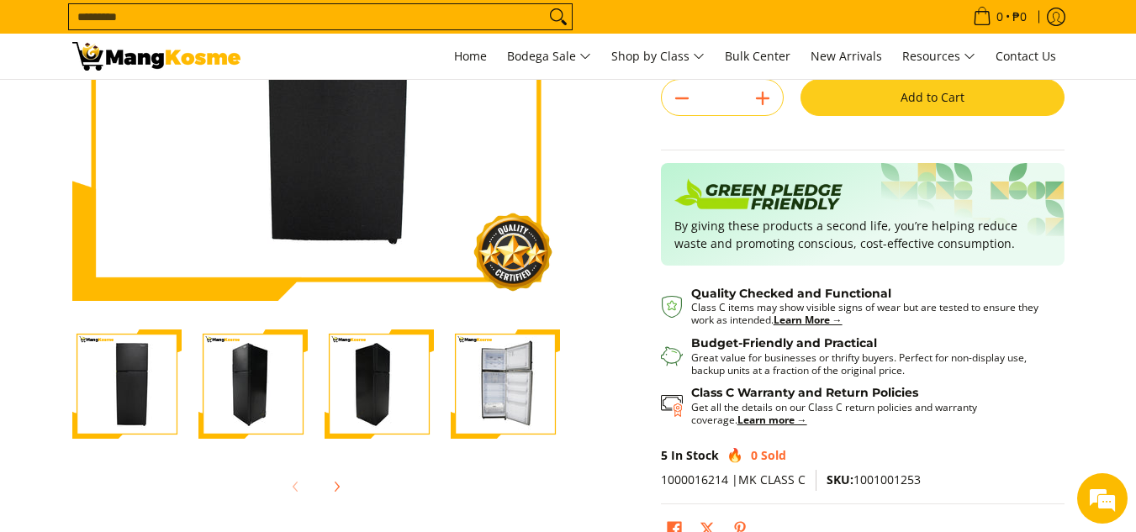
scroll to position [336, 0]
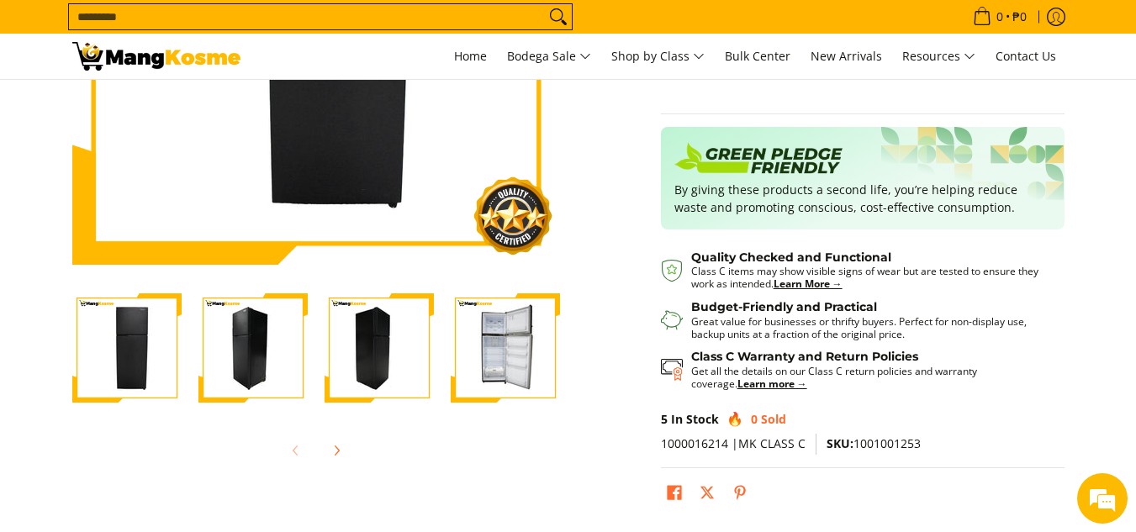
click at [527, 339] on img "Condura 10.1 Cu.Ft. No Frost, Top Freezer Inverter Refrigerator, Midnight Slate…" at bounding box center [505, 347] width 109 height 109
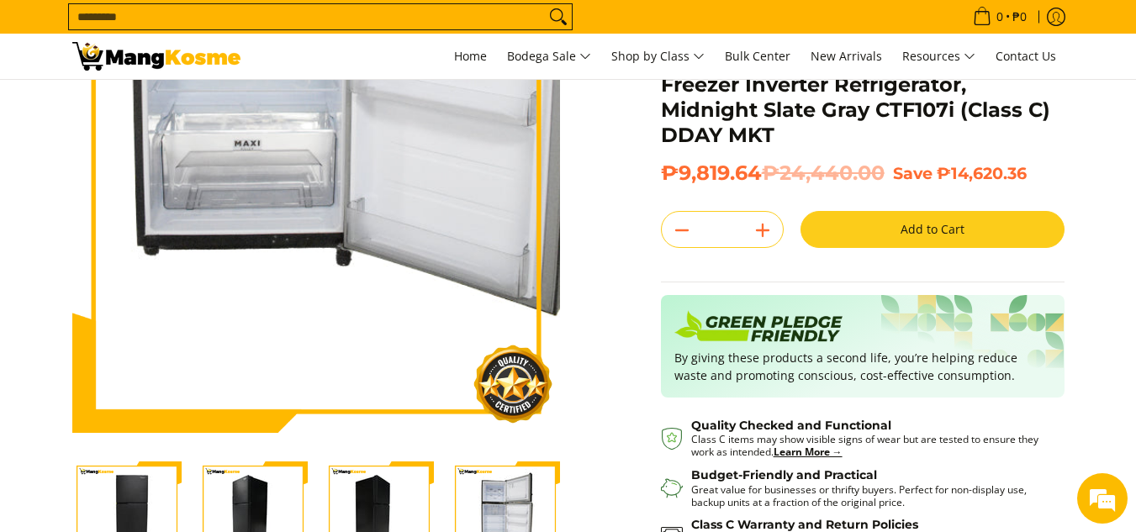
scroll to position [0, 0]
